Goal: Transaction & Acquisition: Purchase product/service

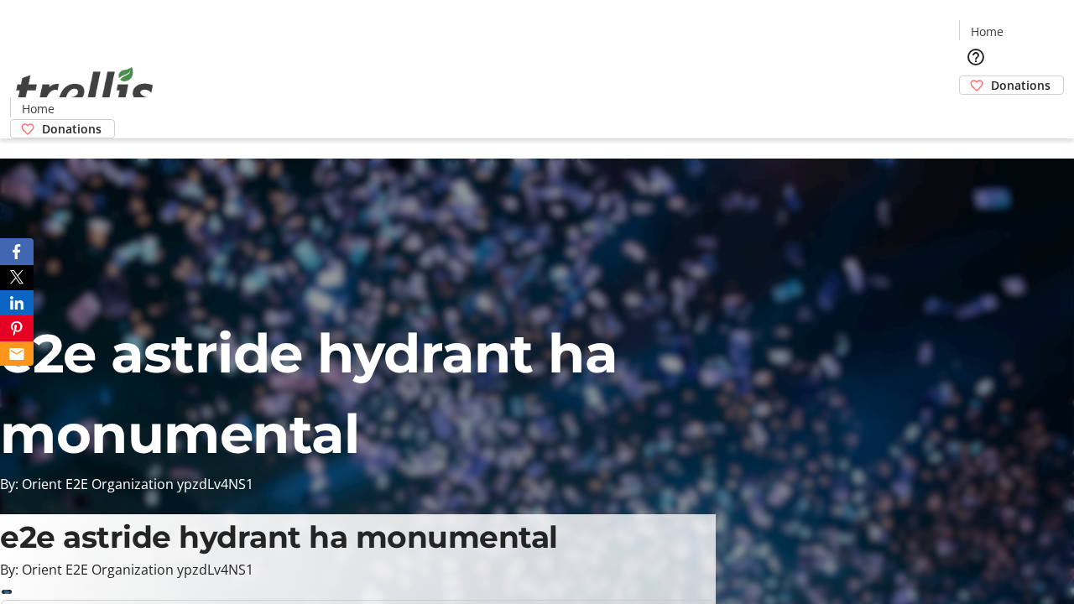
click at [991, 76] on span "Donations" at bounding box center [1021, 85] width 60 height 18
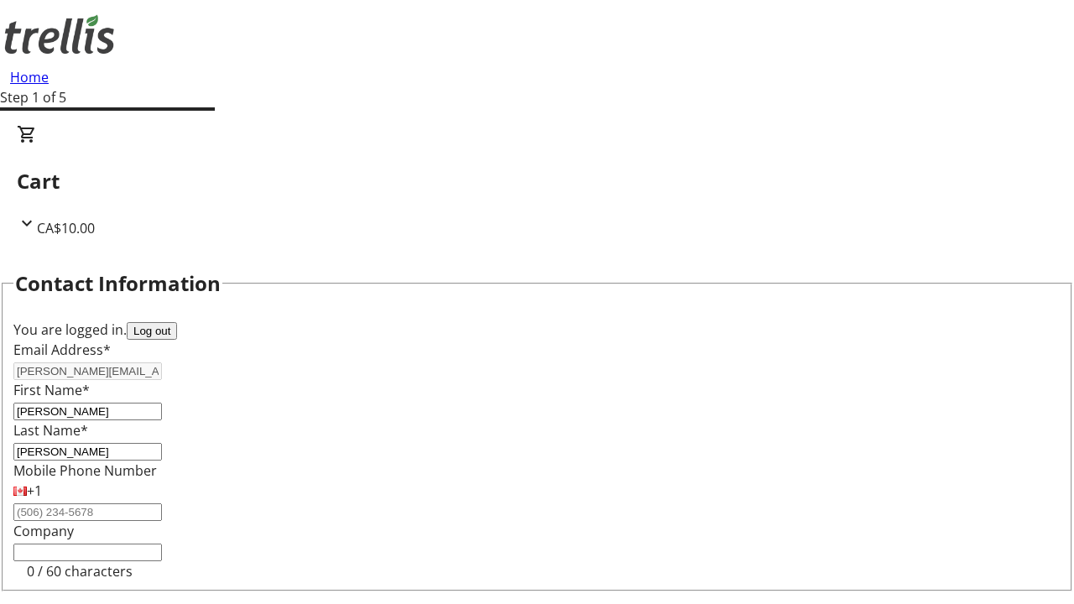
scroll to position [225, 0]
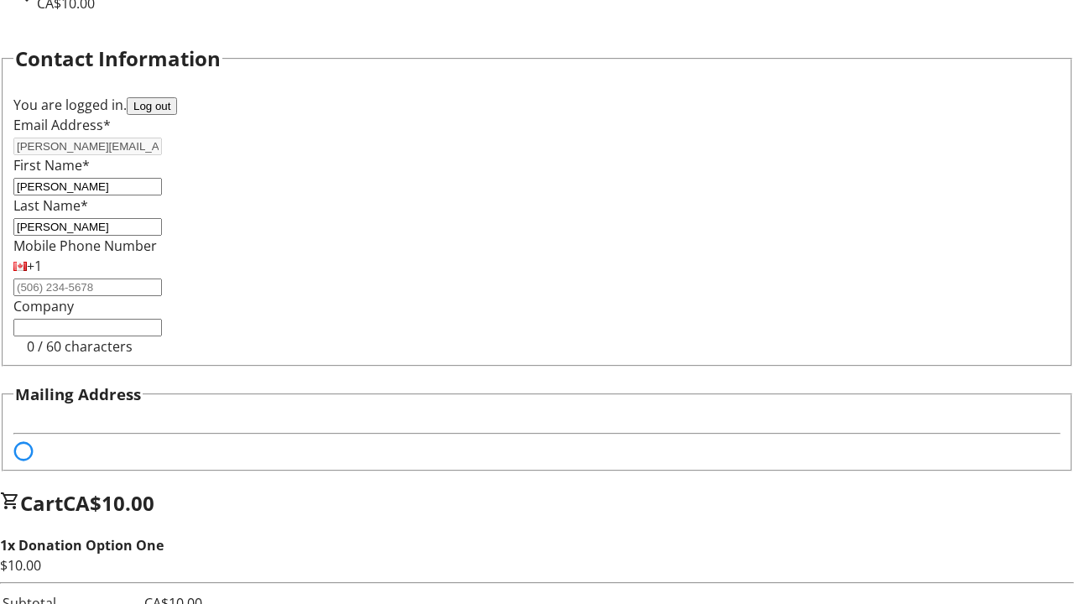
select select "BC"
select select "CA"
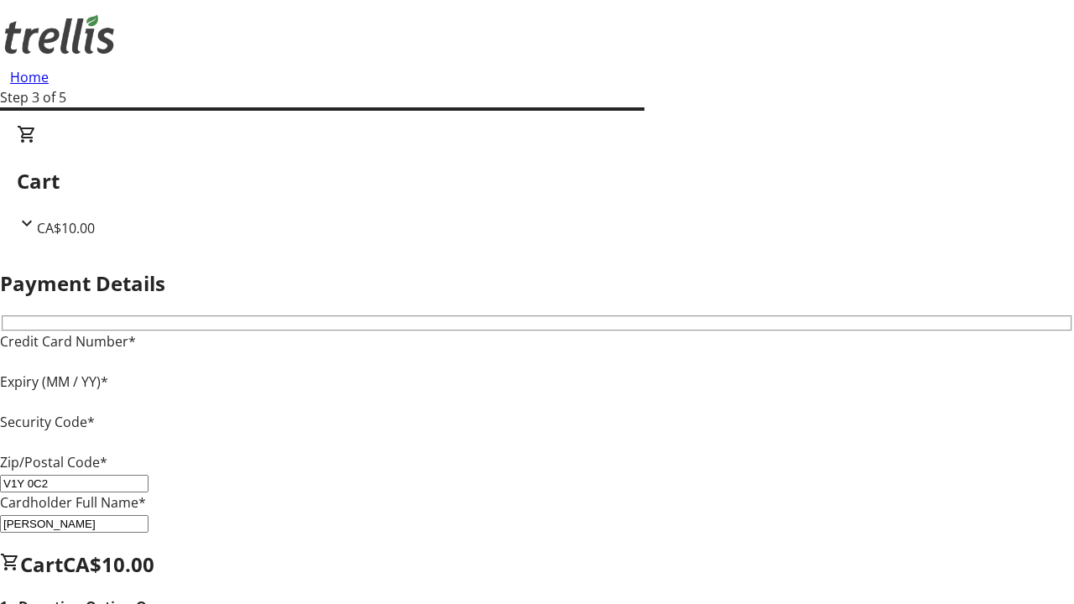
type input "V1Y 0C2"
